Goal: Use online tool/utility: Utilize a website feature to perform a specific function

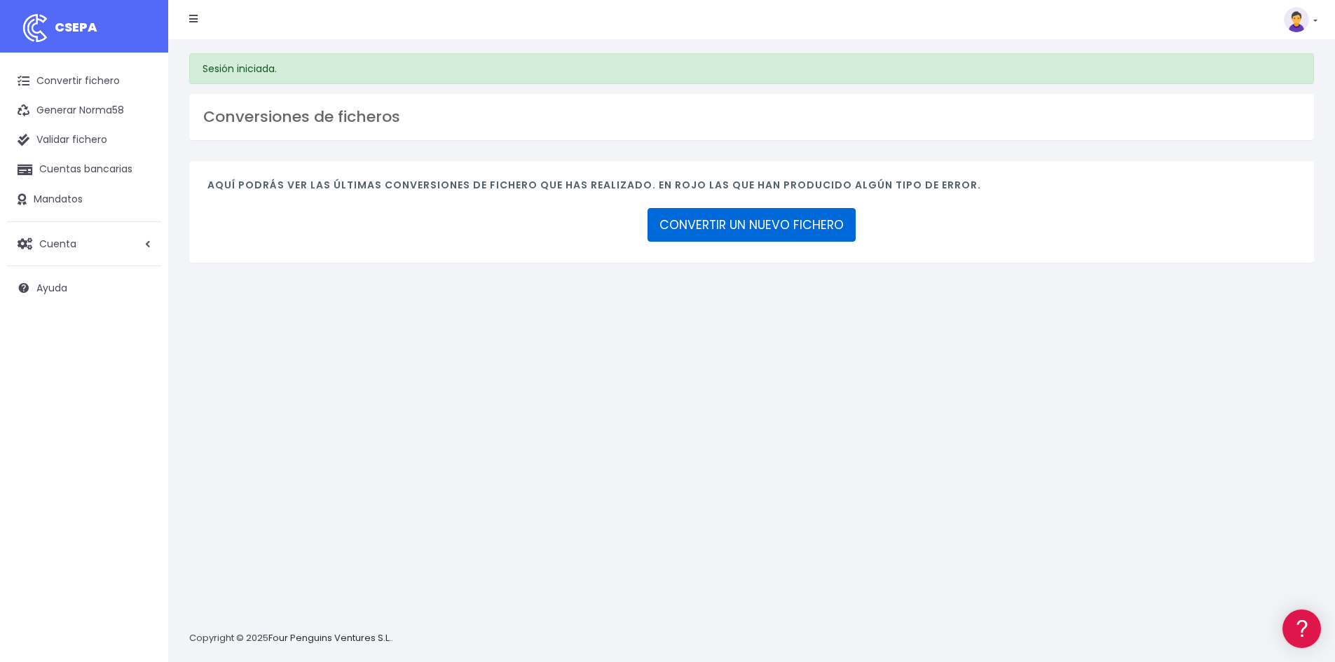
click at [794, 214] on link "CONVERTIR UN NUEVO FICHERO" at bounding box center [752, 225] width 208 height 34
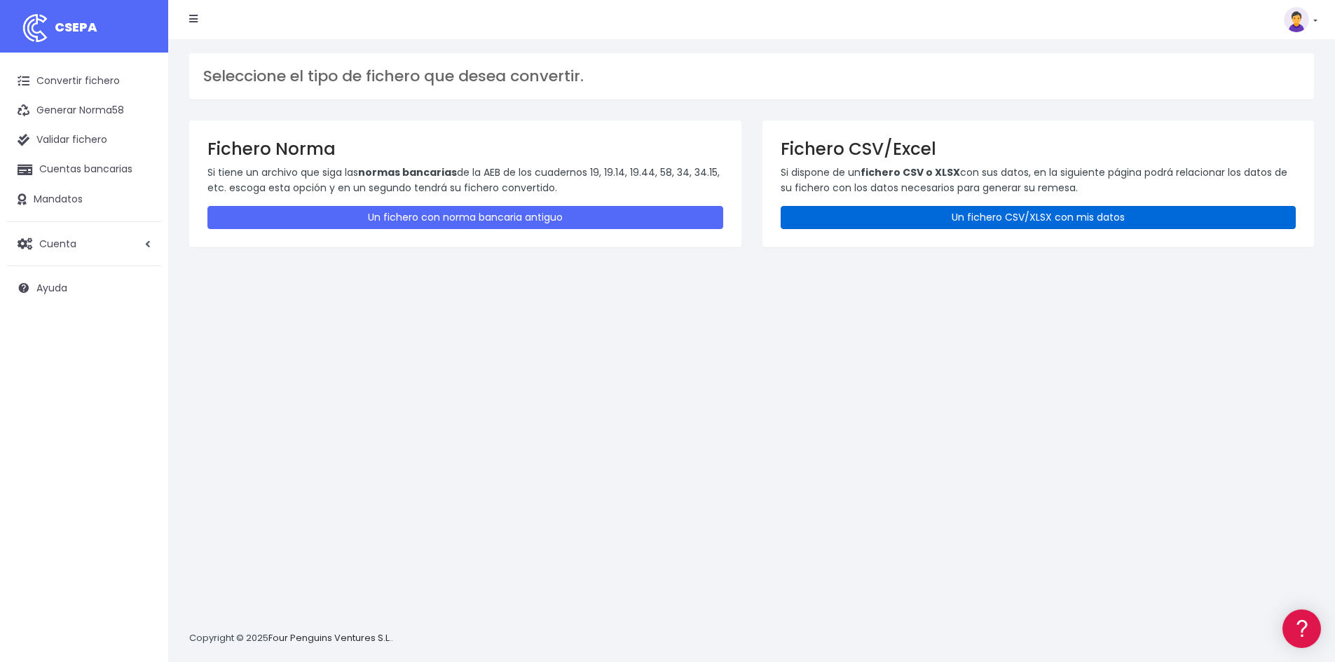
click at [913, 212] on link "Un fichero CSV/XLSX con mis datos" at bounding box center [1039, 217] width 516 height 23
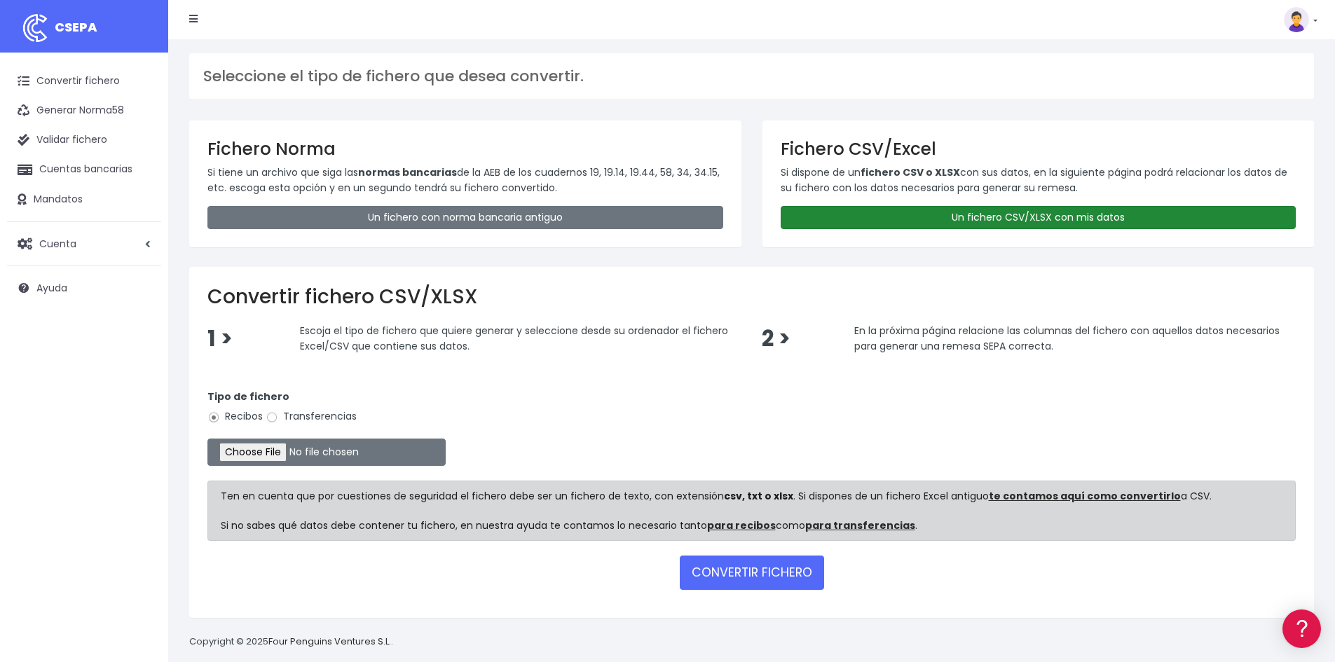
click at [988, 219] on link "Un fichero CSV/XLSX con mis datos" at bounding box center [1039, 217] width 516 height 23
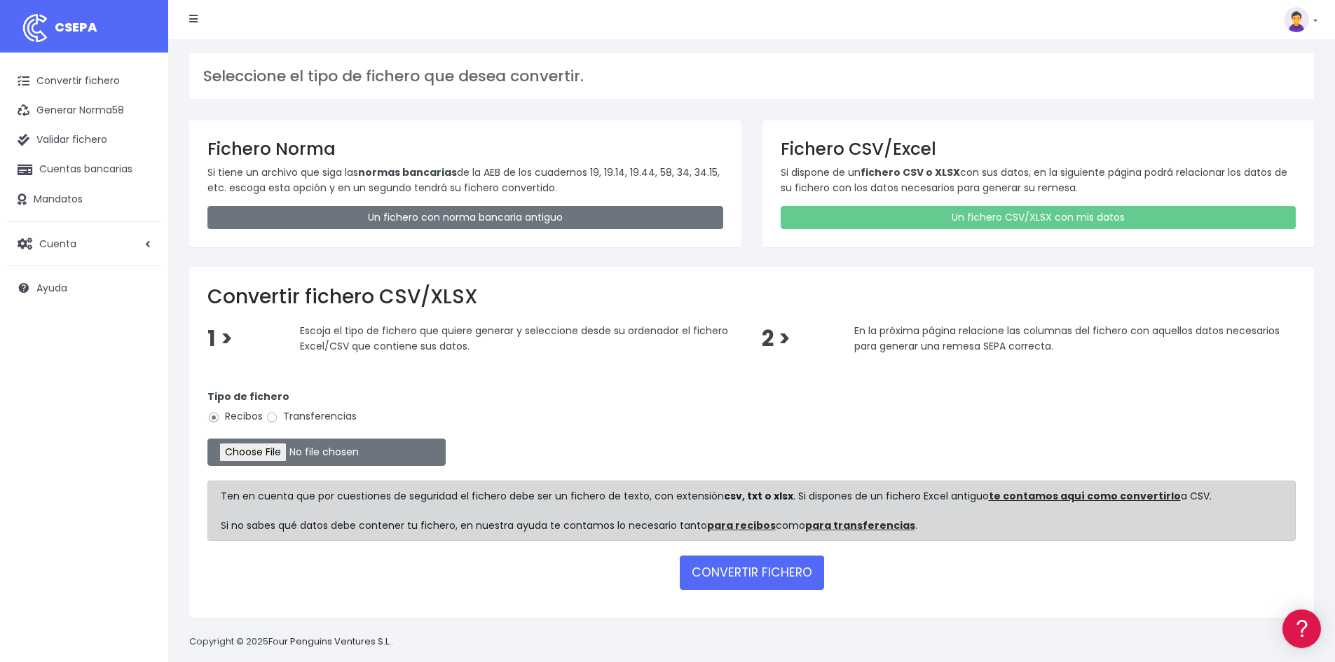
click at [306, 410] on label "Transferencias" at bounding box center [311, 416] width 91 height 15
click at [278, 411] on input "Transferencias" at bounding box center [272, 417] width 13 height 13
radio input "true"
click at [305, 416] on label "Transferencias" at bounding box center [311, 416] width 91 height 15
click at [278, 416] on input "Transferencias" at bounding box center [272, 417] width 13 height 13
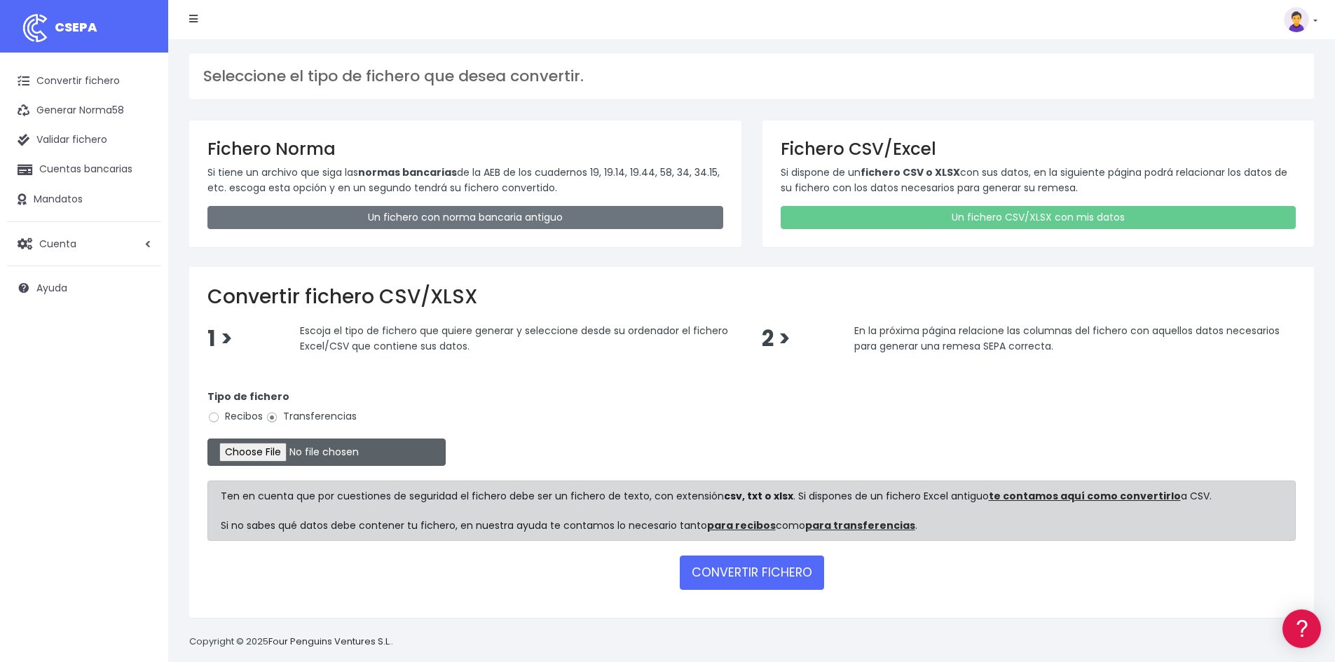
click at [280, 444] on input "file" at bounding box center [326, 452] width 238 height 27
type input "C:\fakepath\20250910 remesa pagos prev 20.xlsx"
click at [731, 572] on button "CONVERTIR FICHERO" at bounding box center [752, 573] width 144 height 34
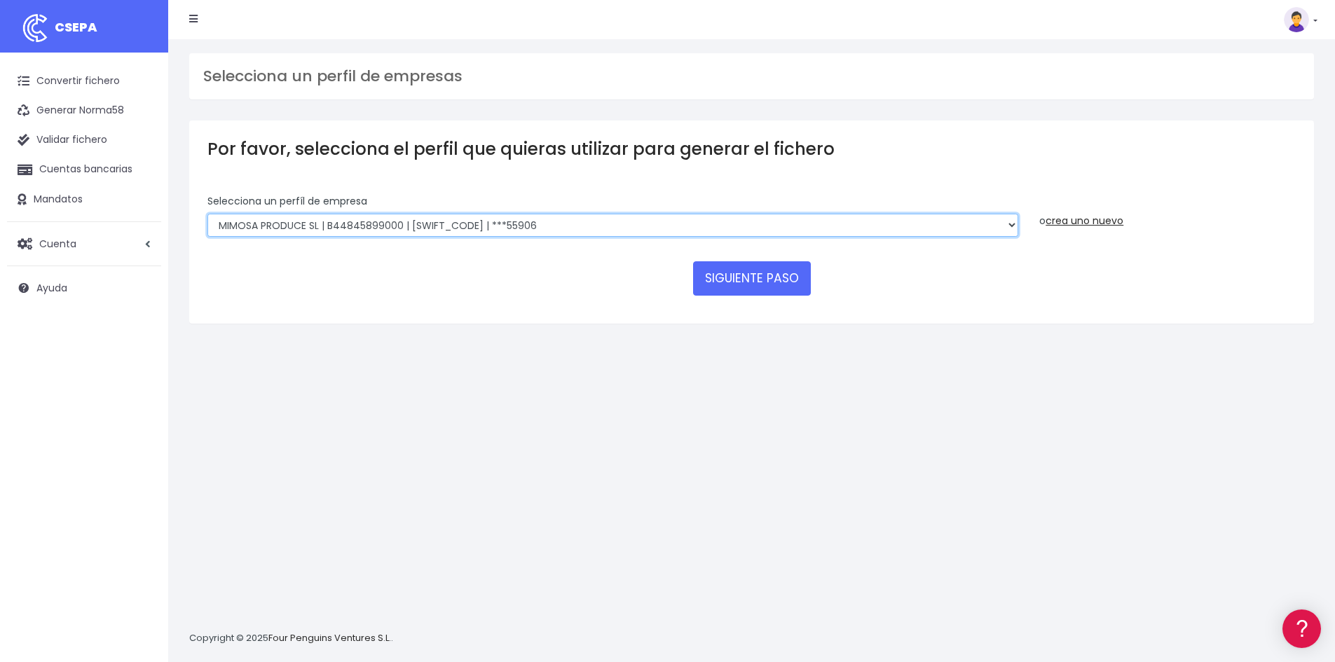
click at [588, 223] on select "MIMOSA PRODUCE SL | B44845899000 | BSABESBBXXX | ***55906 SUMENDI FILMAK SL | B…" at bounding box center [612, 226] width 811 height 24
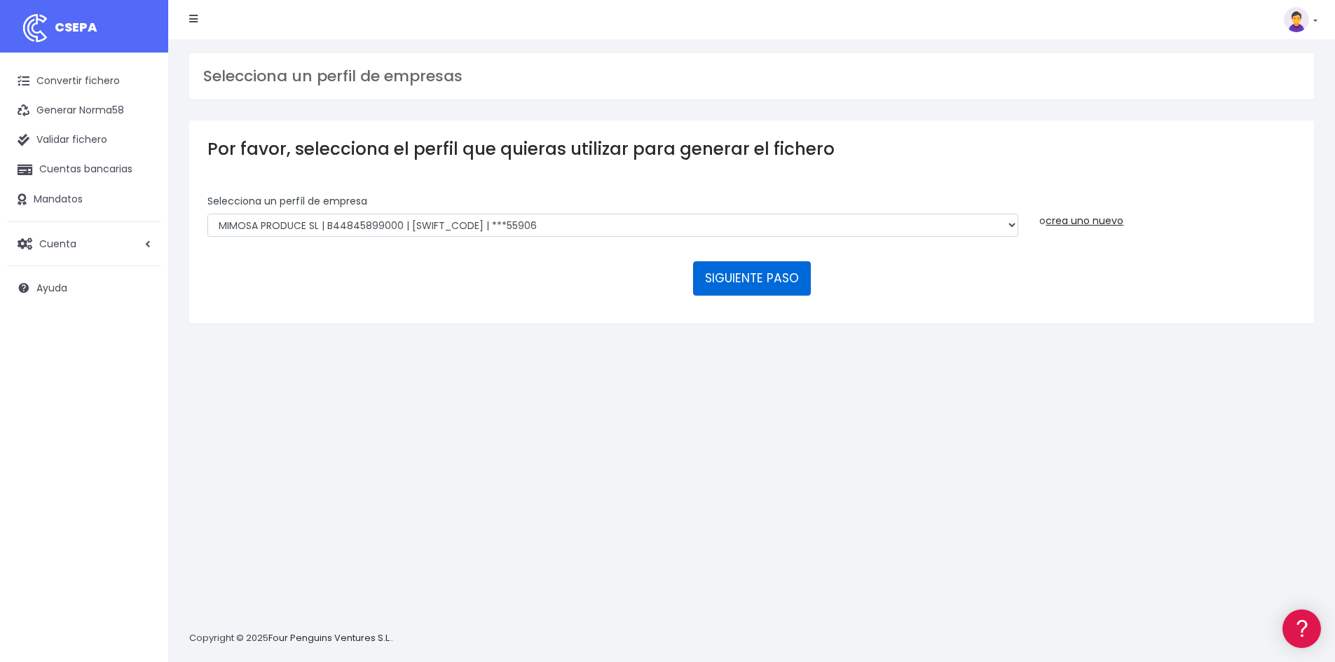
click at [758, 286] on button "SIGUIENTE PASO" at bounding box center [752, 278] width 118 height 34
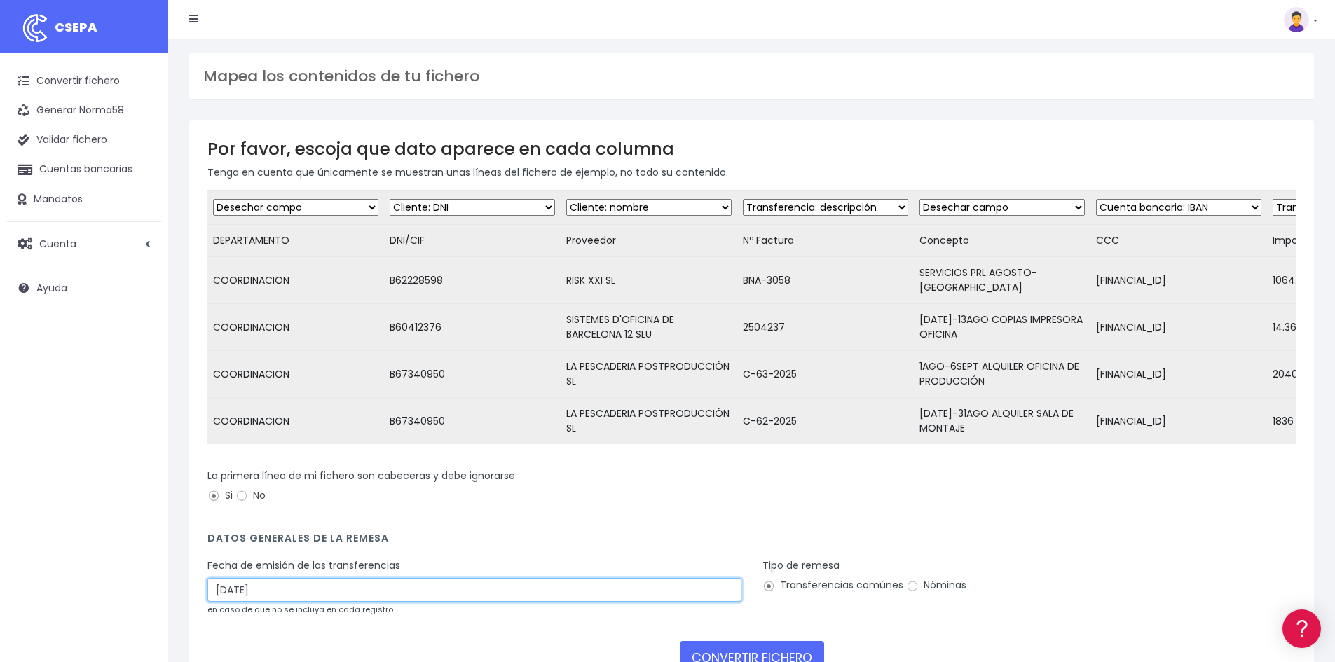
click at [327, 578] on input "12/09/2025" at bounding box center [474, 590] width 534 height 24
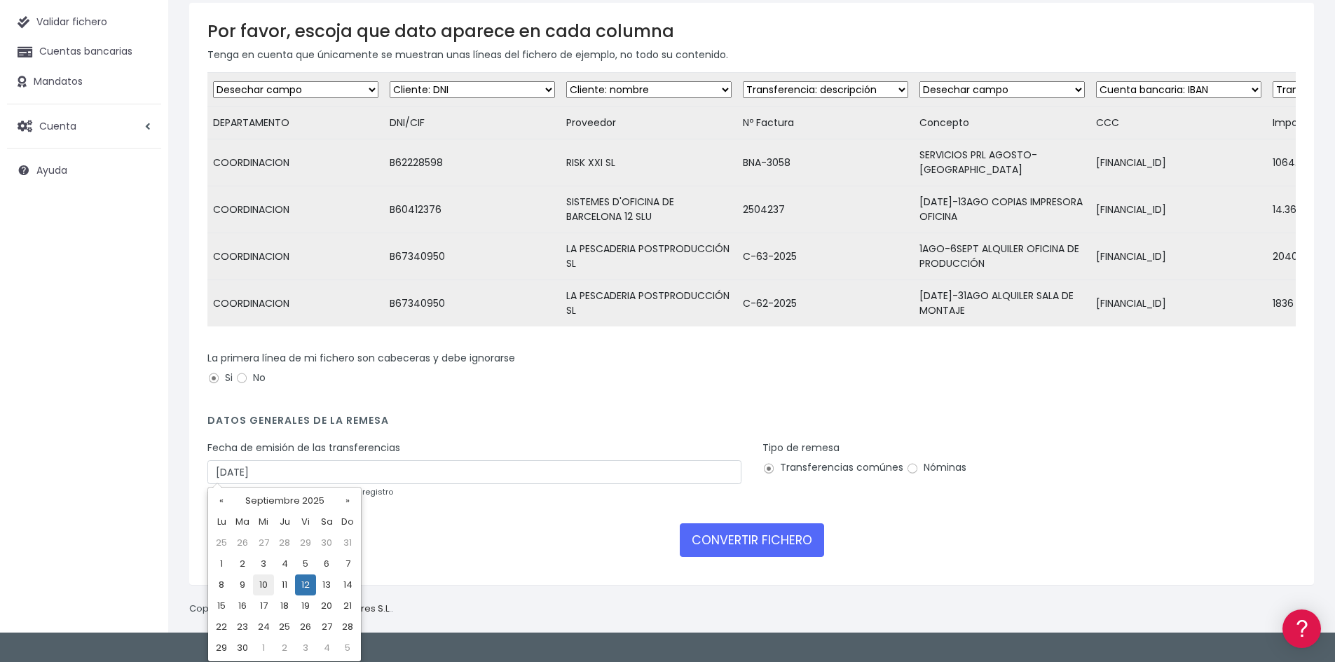
click at [265, 585] on td "10" at bounding box center [263, 585] width 21 height 21
type input "10/09/2025"
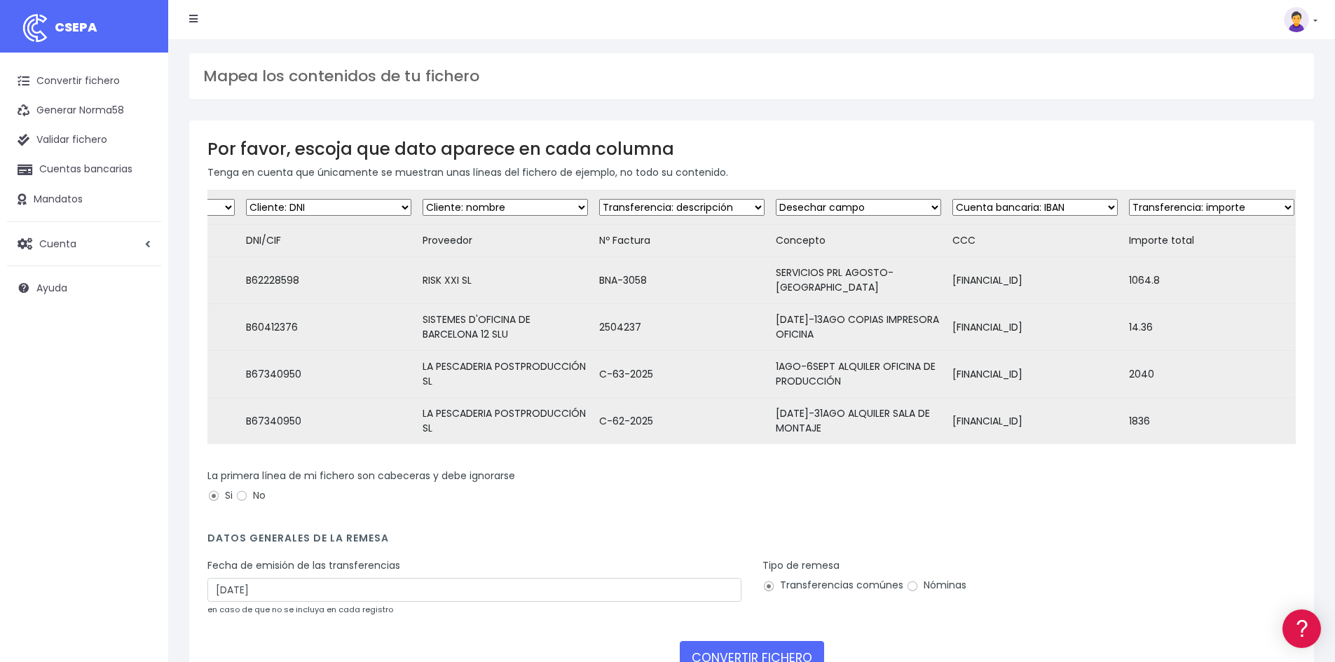
scroll to position [0, 0]
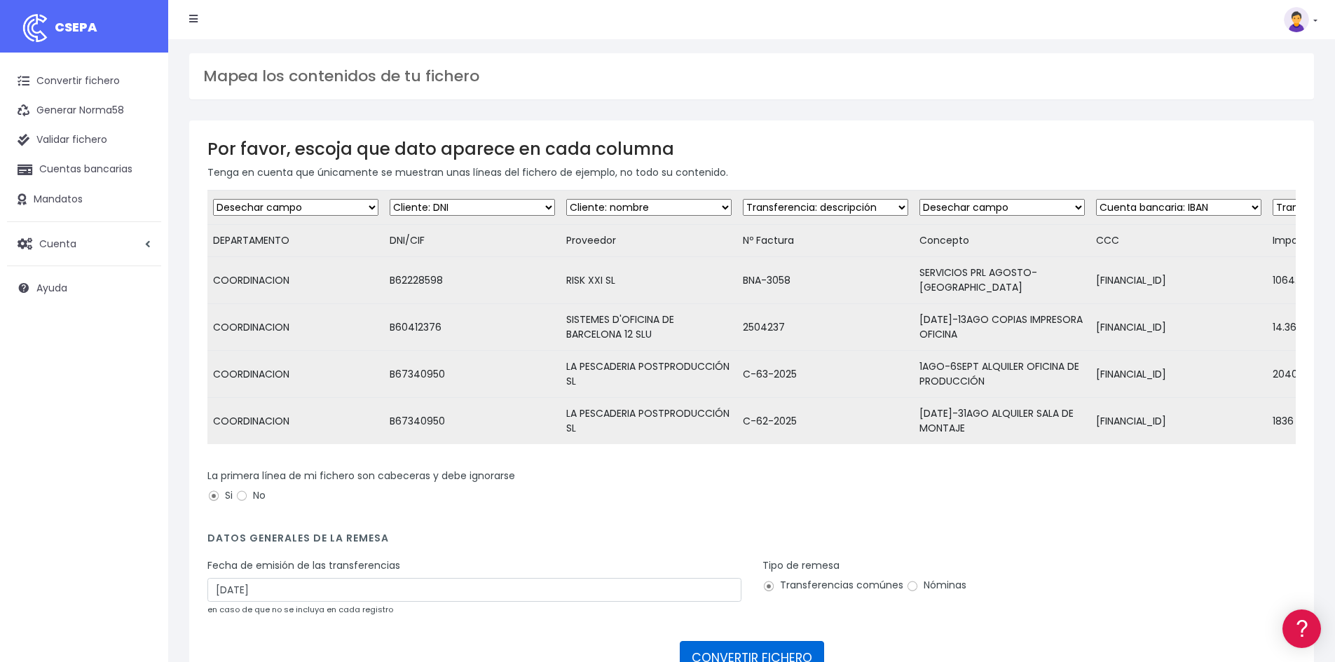
click at [785, 650] on button "CONVERTIR FICHERO" at bounding box center [752, 658] width 144 height 34
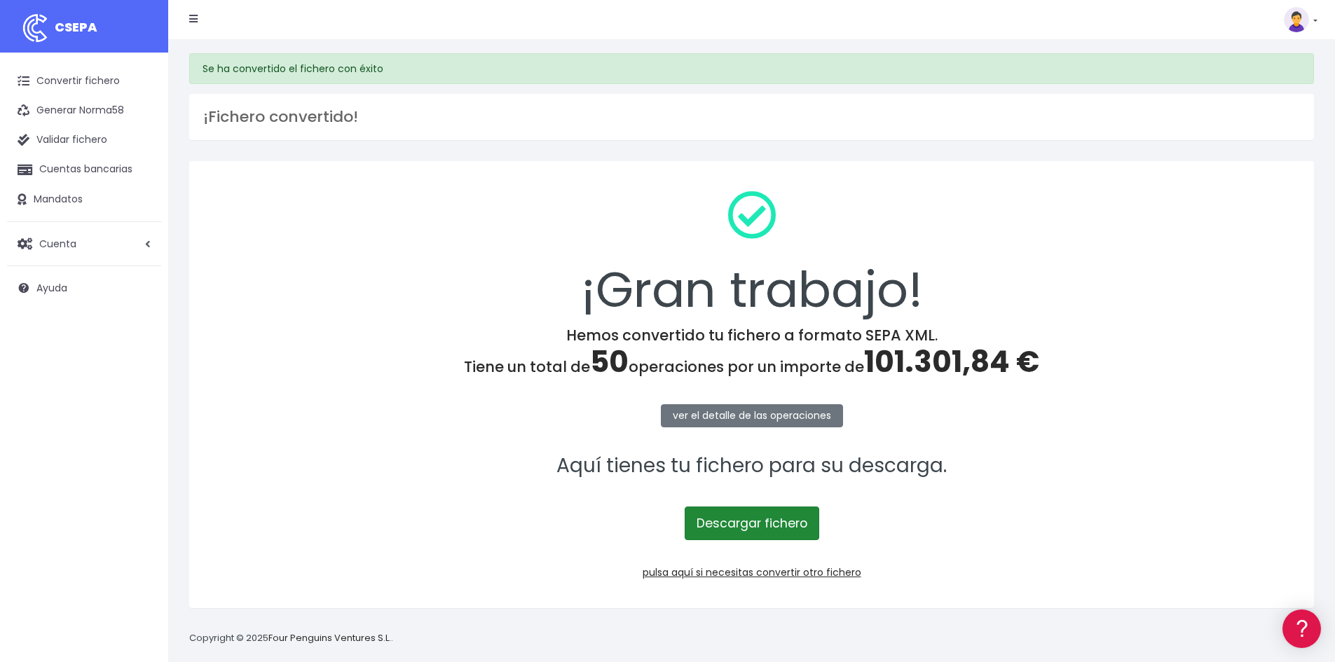
click at [742, 519] on link "Descargar fichero" at bounding box center [752, 524] width 135 height 34
click at [774, 526] on link "Descargar fichero" at bounding box center [752, 524] width 135 height 34
click at [70, 84] on link "Convertir fichero" at bounding box center [84, 81] width 154 height 29
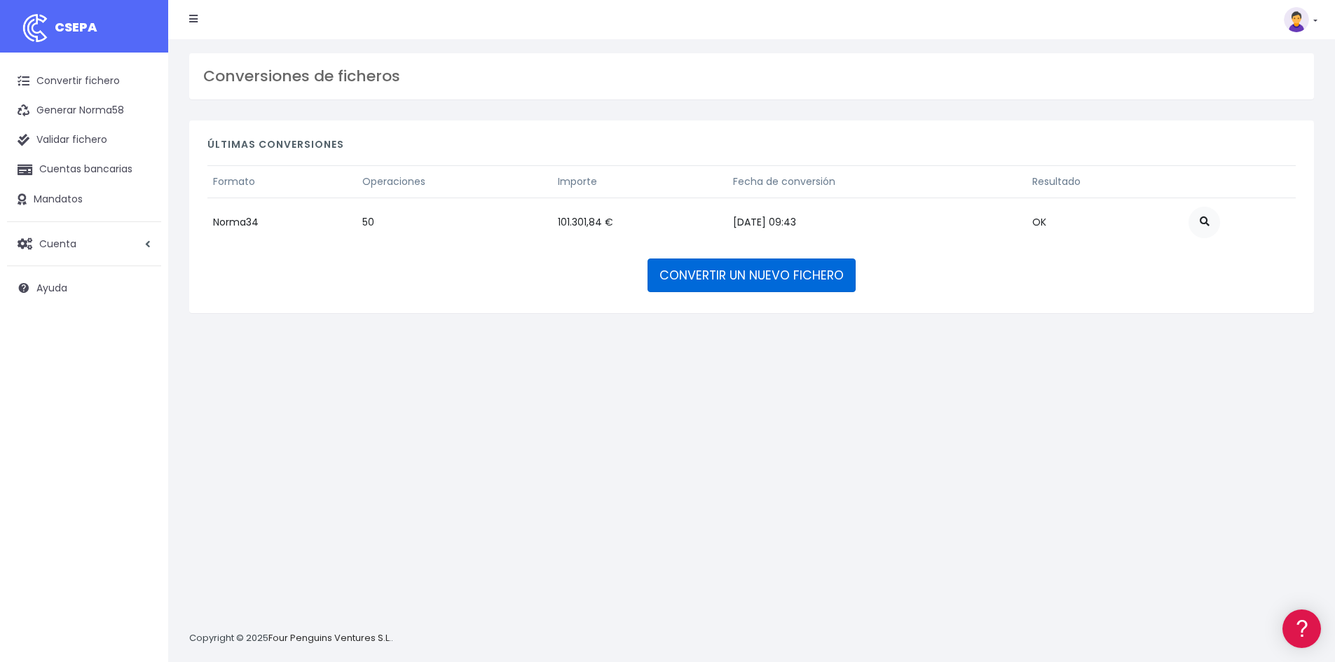
click at [721, 271] on link "CONVERTIR UN NUEVO FICHERO" at bounding box center [752, 276] width 208 height 34
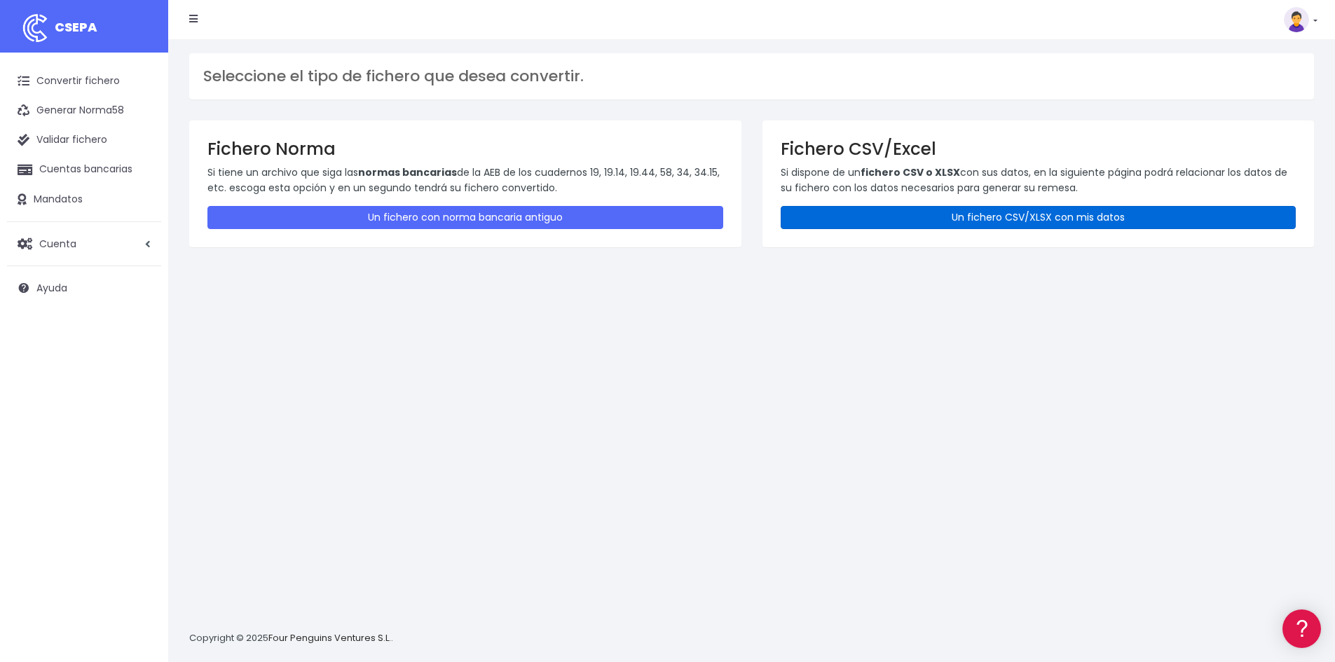
click at [822, 222] on link "Un fichero CSV/XLSX con mis datos" at bounding box center [1039, 217] width 516 height 23
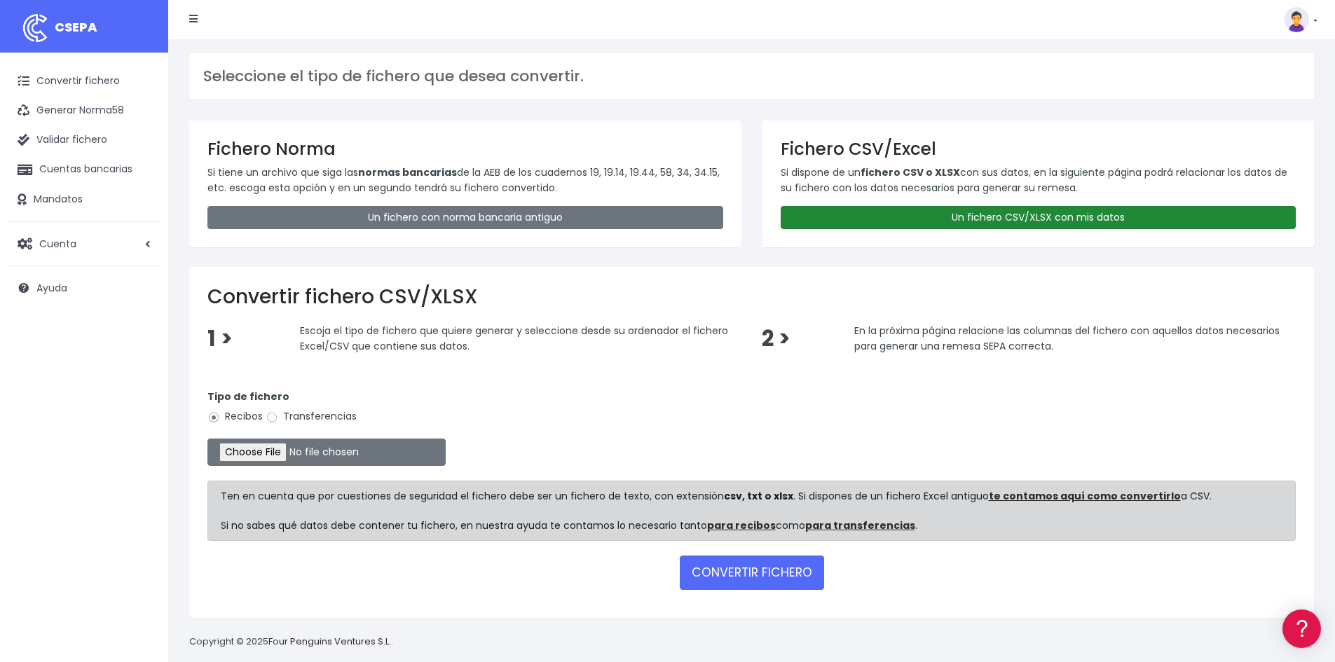
click at [1130, 216] on link "Un fichero CSV/XLSX con mis datos" at bounding box center [1039, 217] width 516 height 23
click at [937, 224] on link "Un fichero CSV/XLSX con mis datos" at bounding box center [1039, 217] width 516 height 23
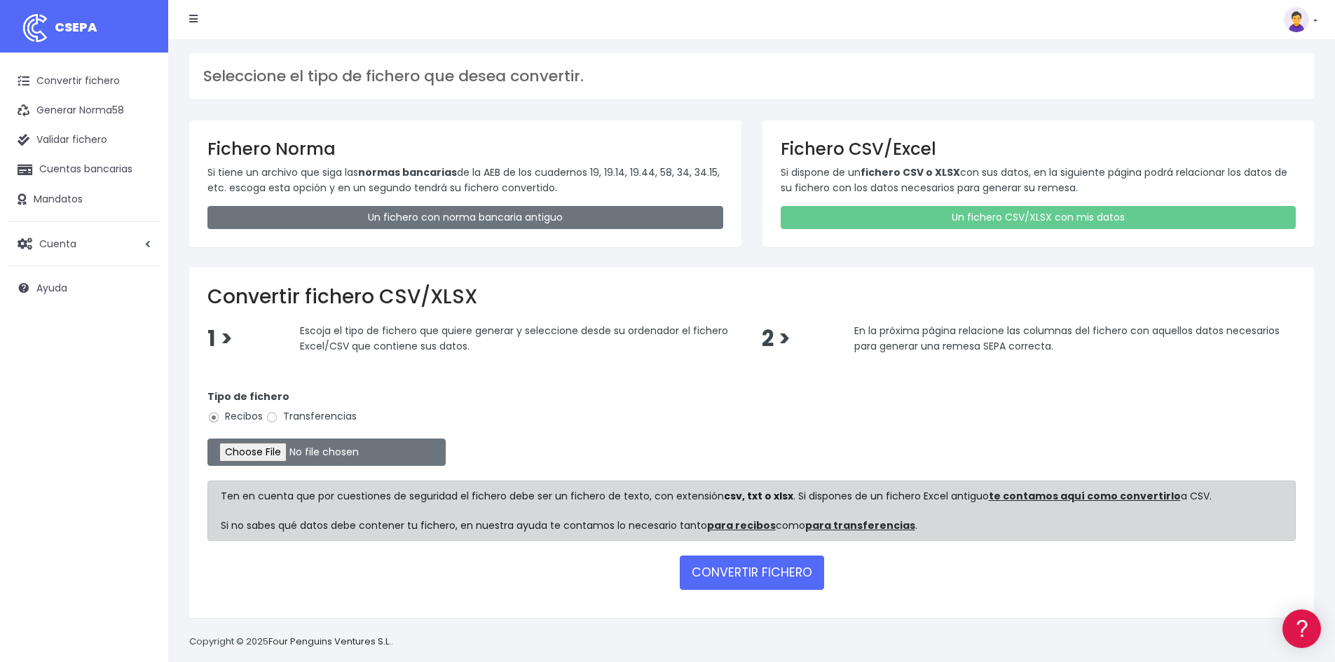
click at [320, 422] on label "Transferencias" at bounding box center [311, 416] width 91 height 15
click at [278, 422] on input "Transferencias" at bounding box center [272, 417] width 13 height 13
radio input "true"
click at [292, 454] on input "file" at bounding box center [326, 452] width 238 height 27
type input "C:\fakepath\20250910 remesa pagos prev 21.xlsx"
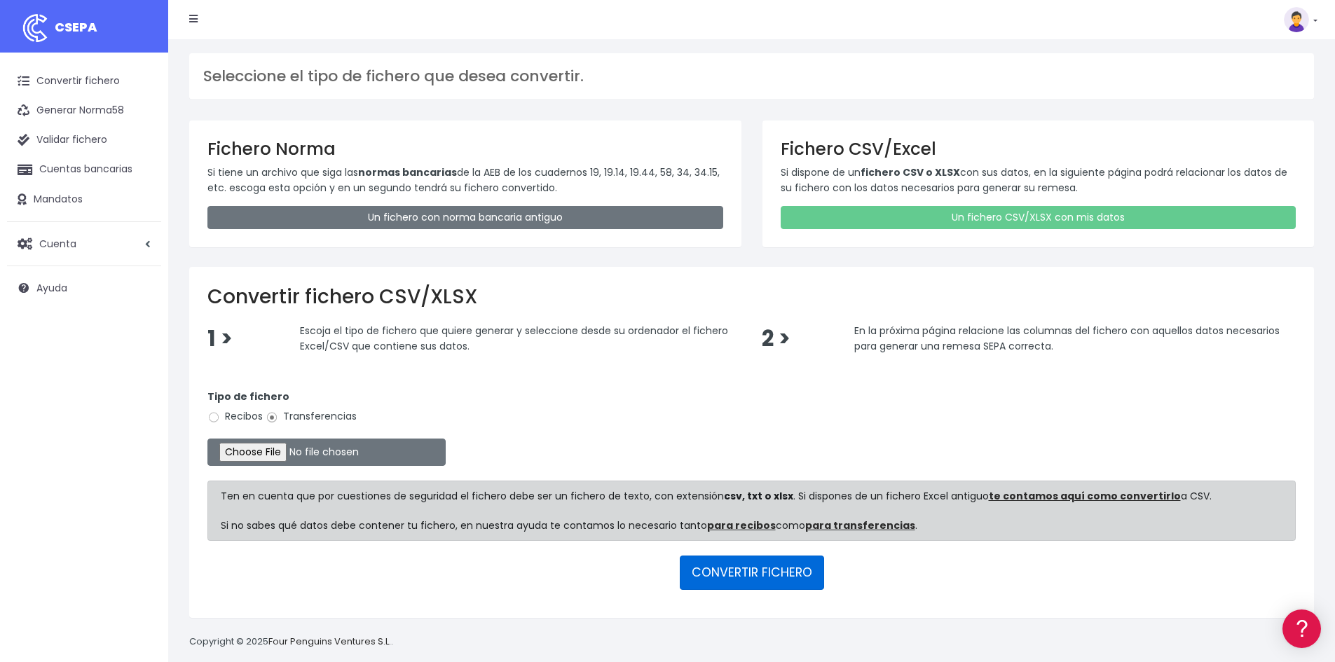
click at [774, 567] on button "CONVERTIR FICHERO" at bounding box center [752, 573] width 144 height 34
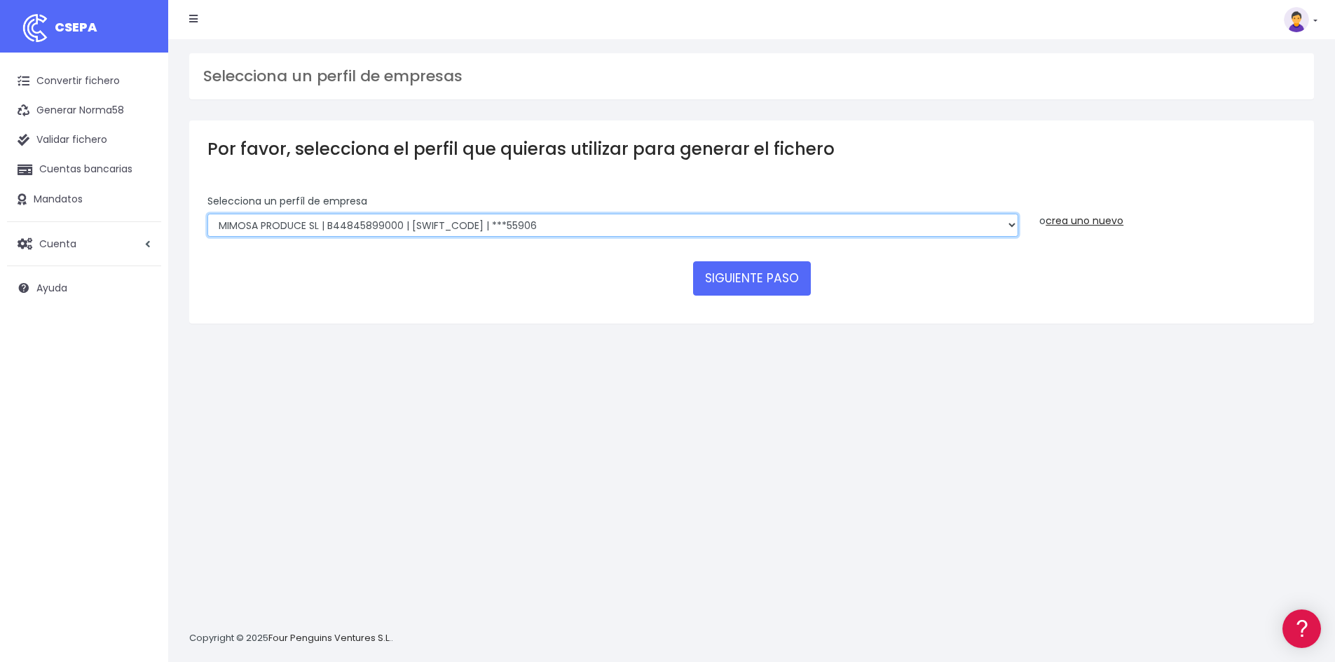
click at [706, 235] on select "MIMOSA PRODUCE SL | B44845899000 | [SWIFT_CODE] | ***55906 SUMENDI FILMAK SL | …" at bounding box center [612, 226] width 811 height 24
select select "2905"
click at [207, 214] on select "MIMOSA PRODUCE SL | B44845899000 | [SWIFT_CODE] | ***55906 SUMENDI FILMAK SL | …" at bounding box center [612, 226] width 811 height 24
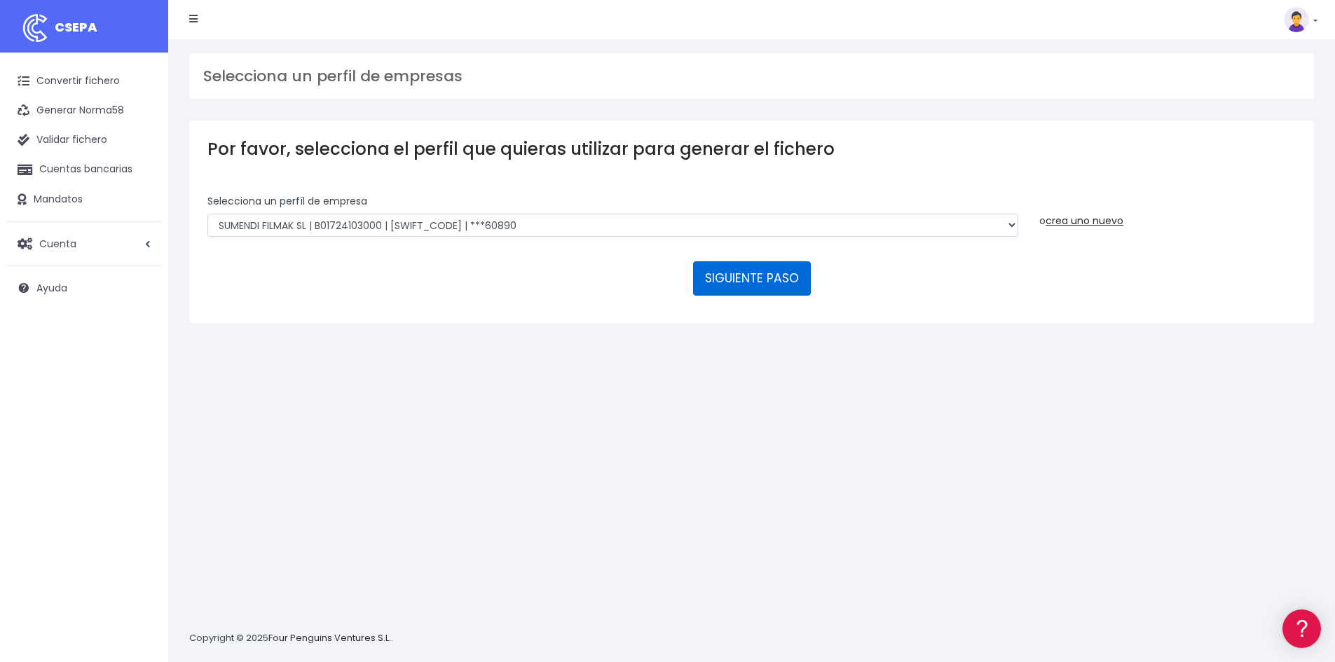
click at [728, 278] on button "SIGUIENTE PASO" at bounding box center [752, 278] width 118 height 34
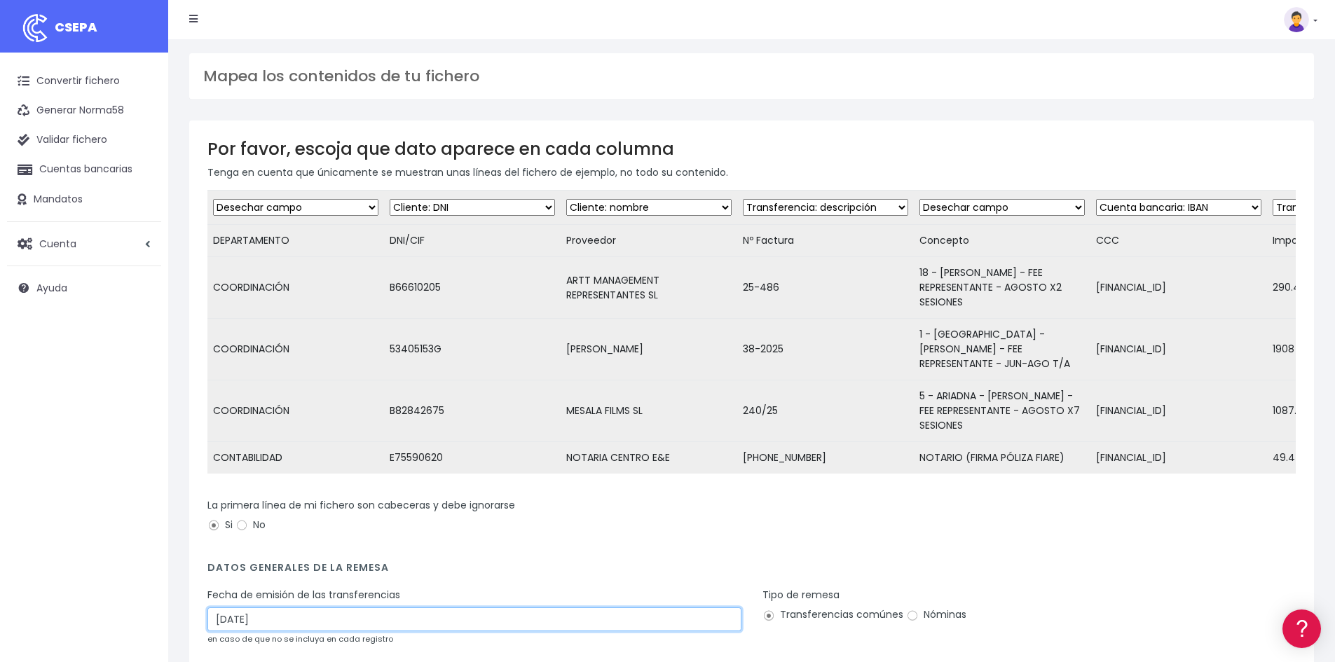
click at [264, 622] on input "12/09/2025" at bounding box center [474, 620] width 534 height 24
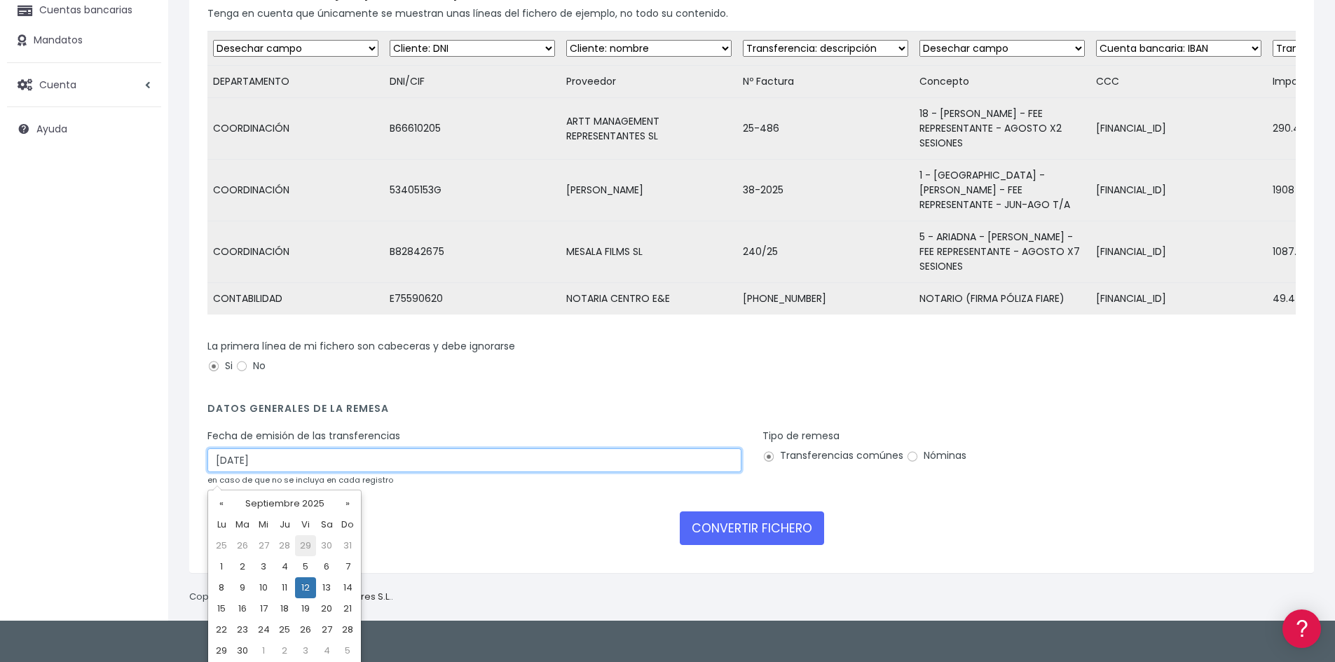
scroll to position [162, 0]
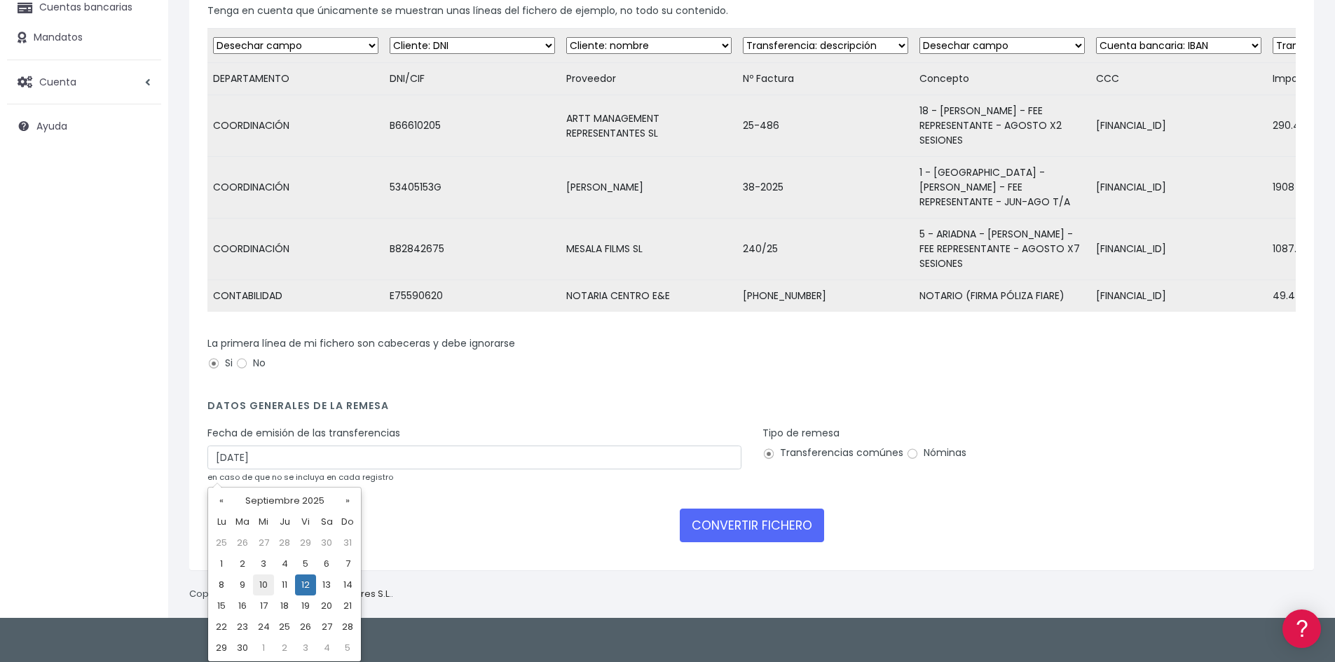
click at [266, 583] on td "10" at bounding box center [263, 585] width 21 height 21
type input "10/09/2025"
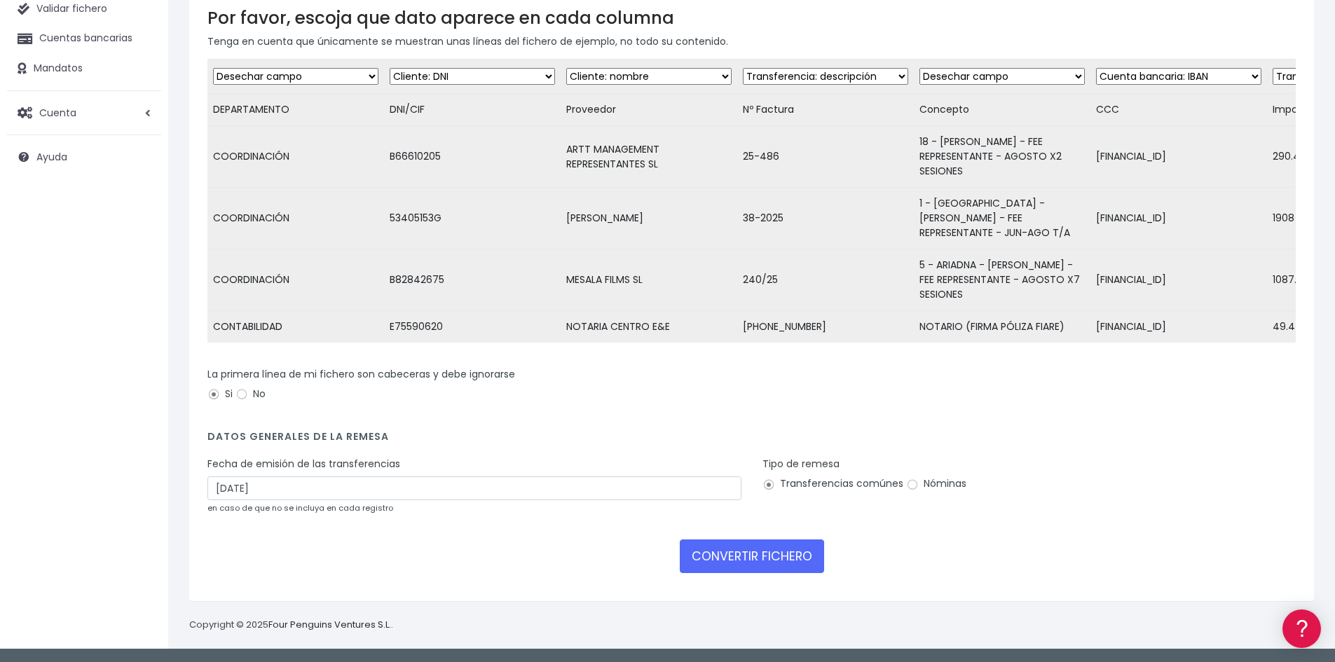
scroll to position [142, 0]
click at [754, 549] on button "CONVERTIR FICHERO" at bounding box center [752, 557] width 144 height 34
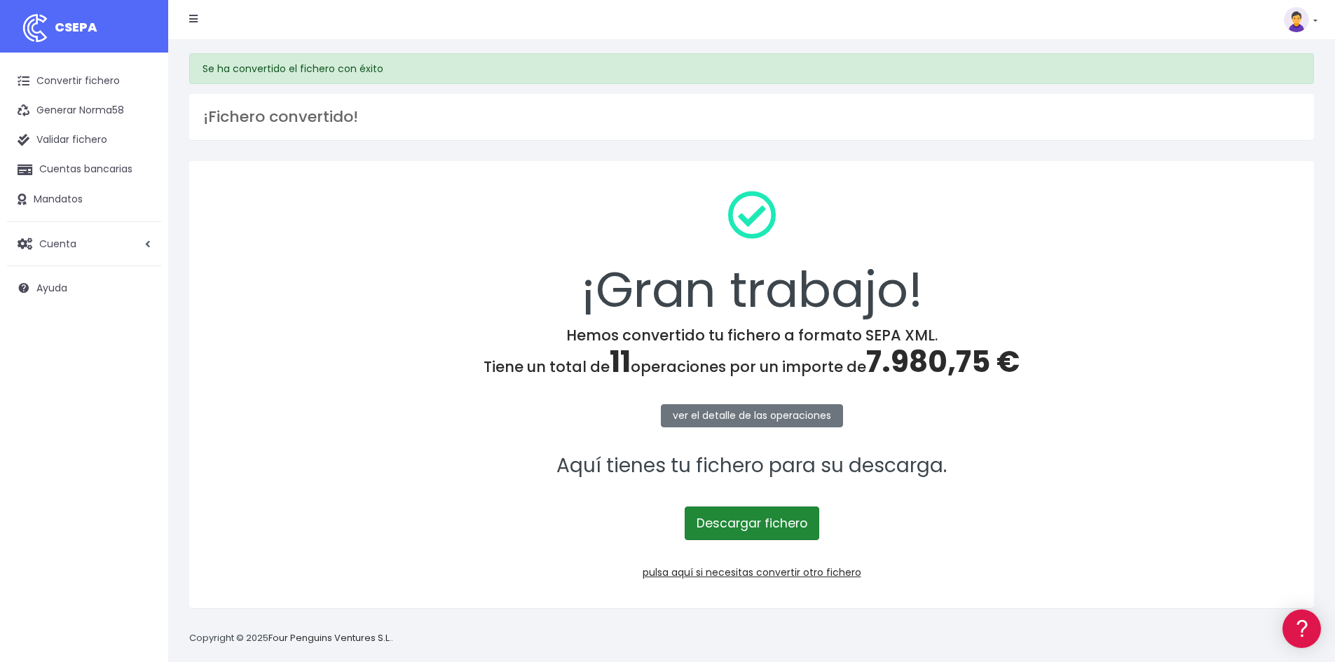
click at [723, 517] on link "Descargar fichero" at bounding box center [752, 524] width 135 height 34
click at [960, 362] on span "7.980,75 €" at bounding box center [943, 361] width 154 height 41
drag, startPoint x: 846, startPoint y: 448, endPoint x: 751, endPoint y: 482, distance: 100.4
click at [751, 482] on p "Aquí tienes tu fichero para su descarga." at bounding box center [751, 467] width 1089 height 32
click at [758, 475] on p "Aquí tienes tu fichero para su descarga." at bounding box center [751, 467] width 1089 height 32
